Goal: Find contact information: Find contact information

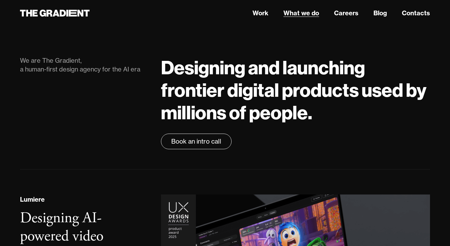
click at [311, 12] on link "What we do" at bounding box center [301, 12] width 36 height 9
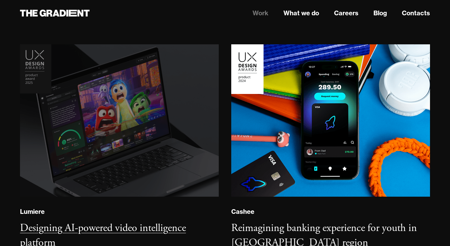
scroll to position [96, 0]
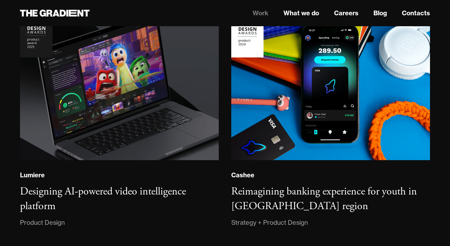
click at [259, 14] on link "Work" at bounding box center [260, 12] width 16 height 9
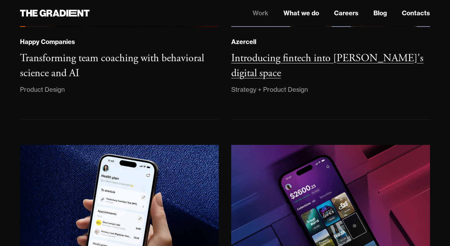
scroll to position [468, 0]
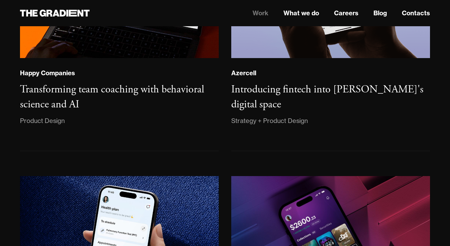
click at [416, 7] on nav "Work What we do Careers Blog Contacts" at bounding box center [295, 12] width 269 height 11
click at [411, 16] on link "Contacts" at bounding box center [416, 12] width 28 height 9
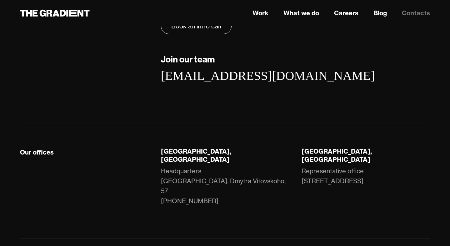
scroll to position [131, 0]
